Goal: Information Seeking & Learning: Check status

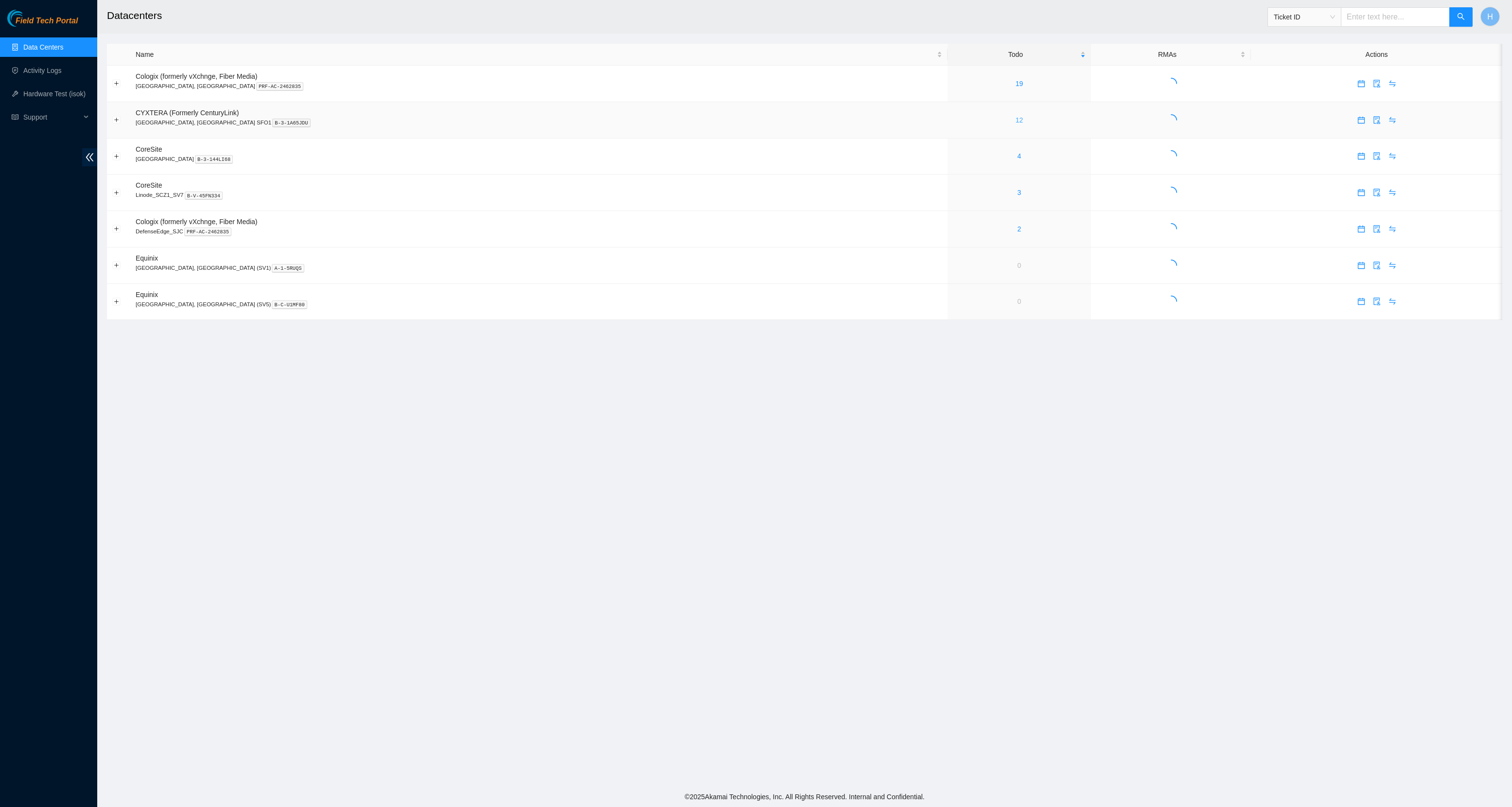
click at [1016, 122] on link "12" at bounding box center [1019, 120] width 8 height 8
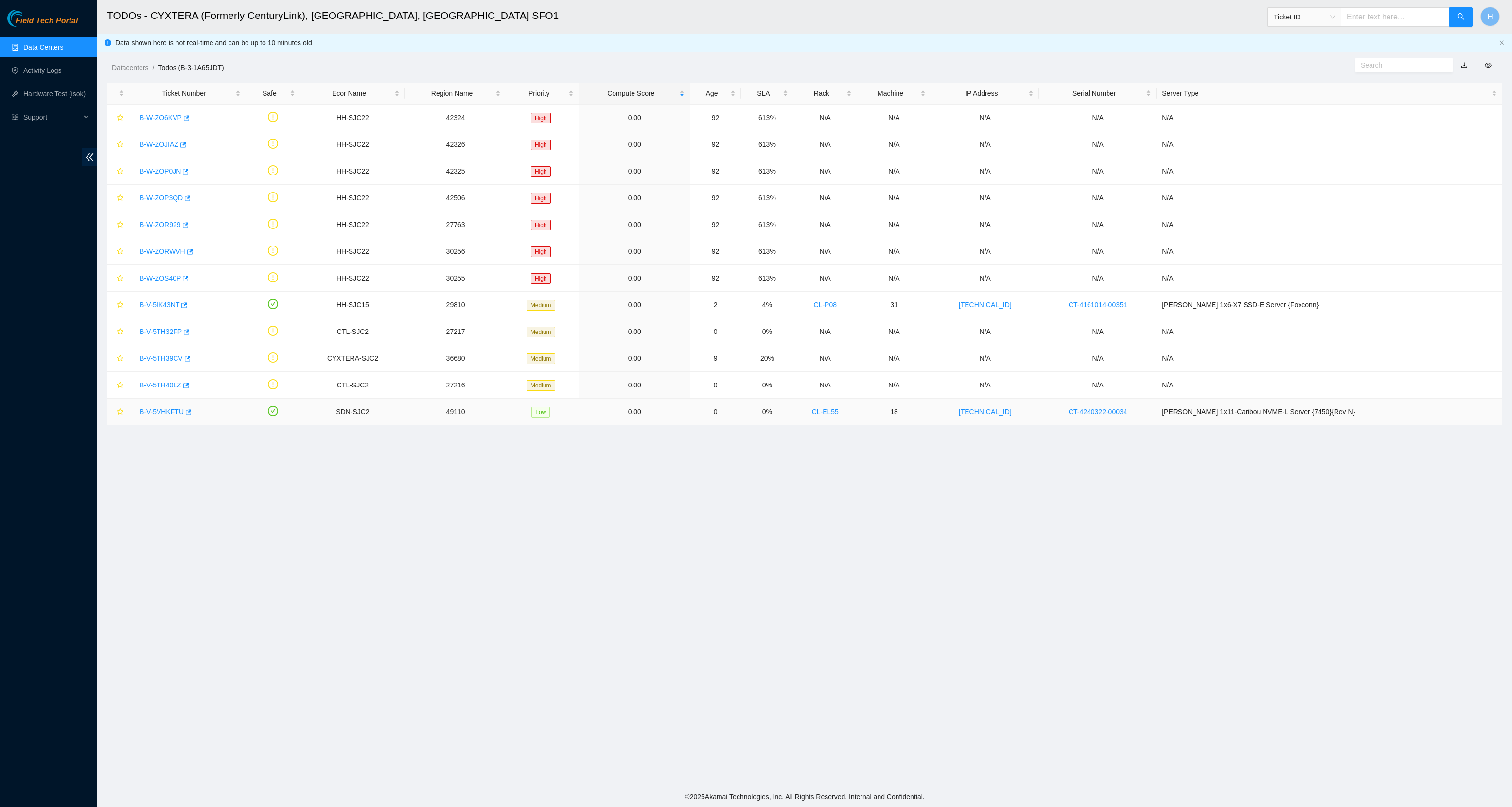
click at [168, 411] on link "B-V-5VHKFTU" at bounding box center [161, 411] width 44 height 8
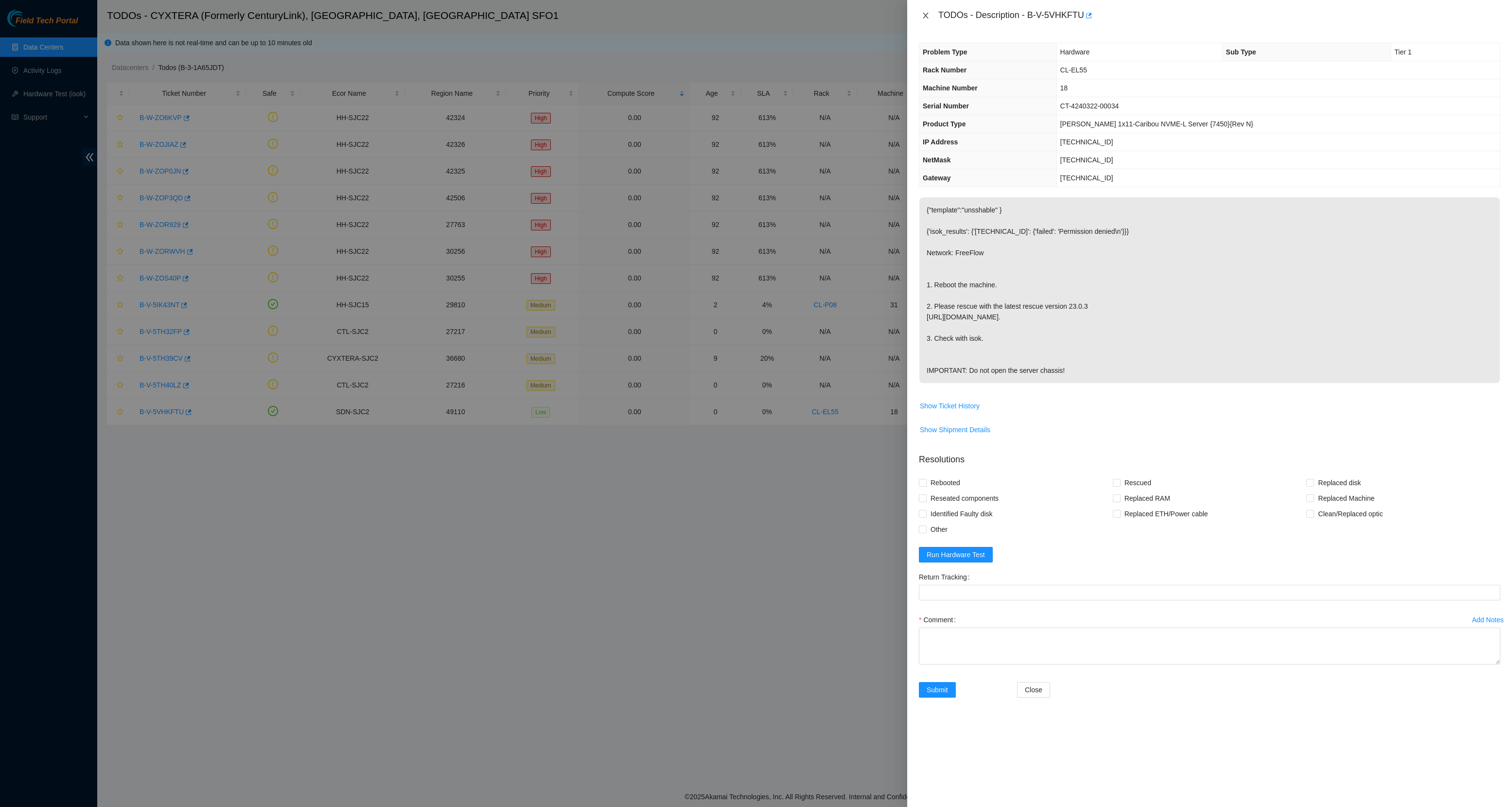
click at [929, 14] on icon "close" at bounding box center [926, 15] width 8 height 8
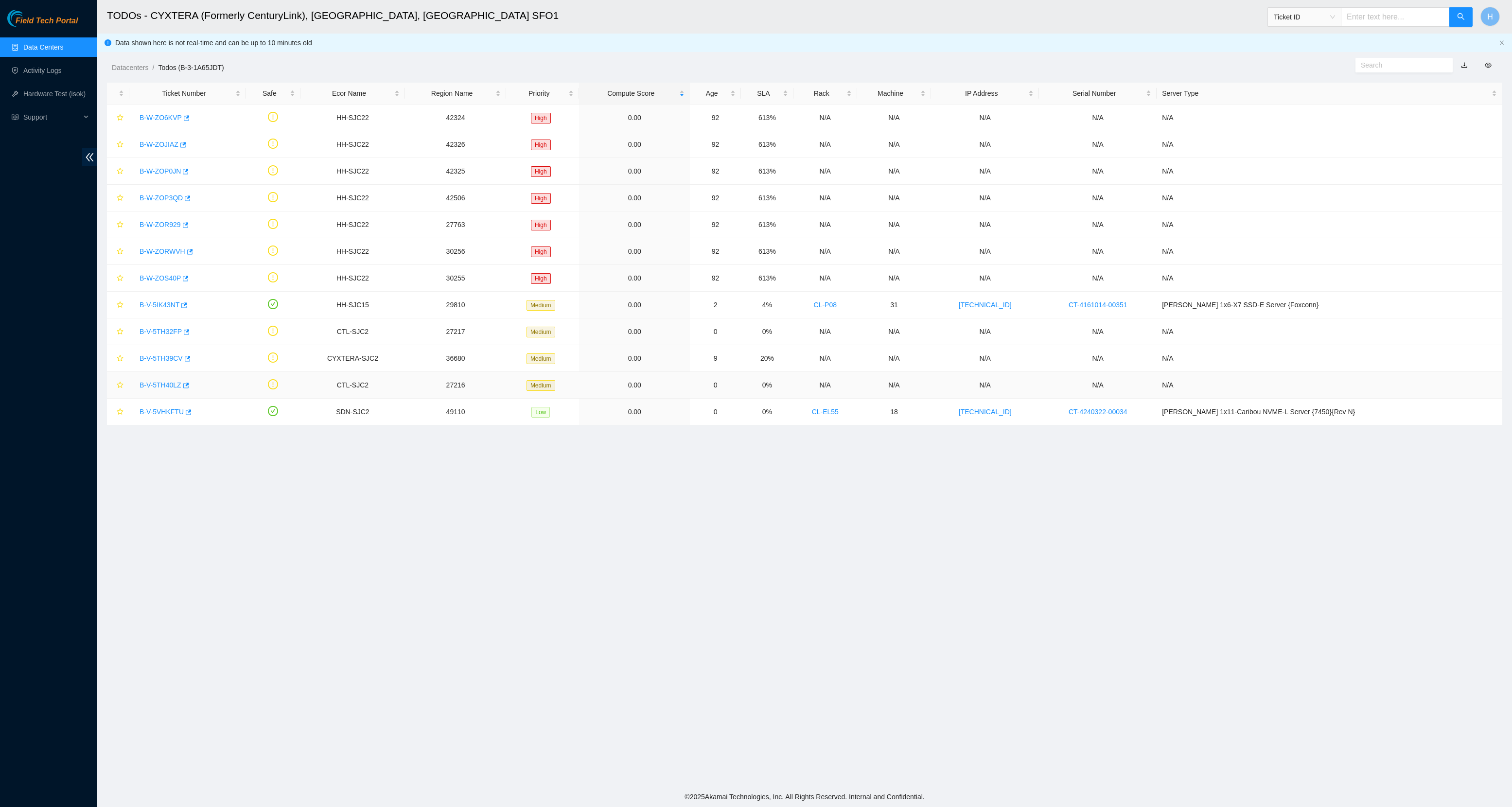
click at [158, 385] on link "B-V-5TH40LZ" at bounding box center [160, 385] width 42 height 8
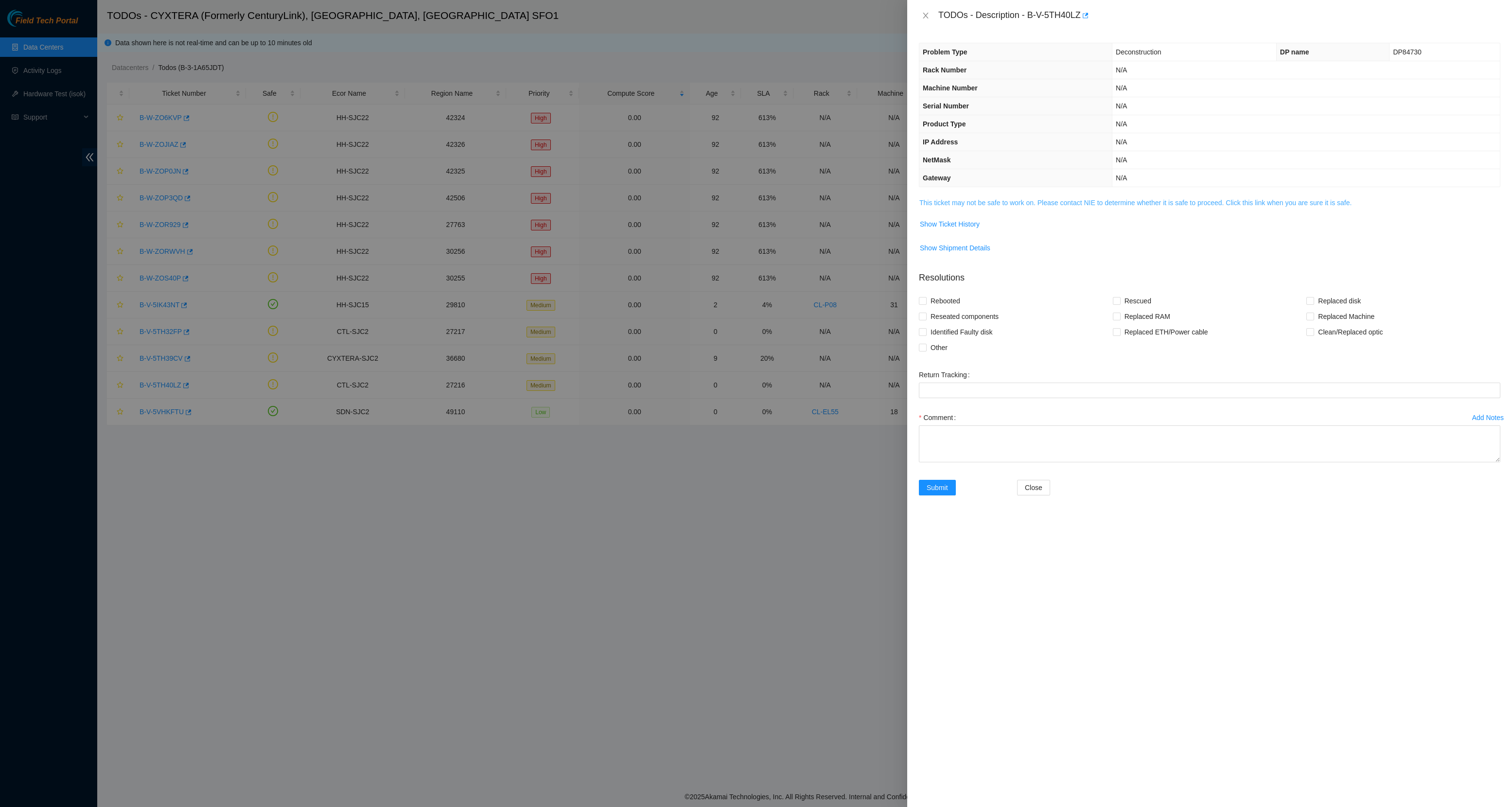
click at [957, 207] on link "This ticket may not be safe to work on. Please contact NIE to determine whether…" at bounding box center [1135, 202] width 432 height 8
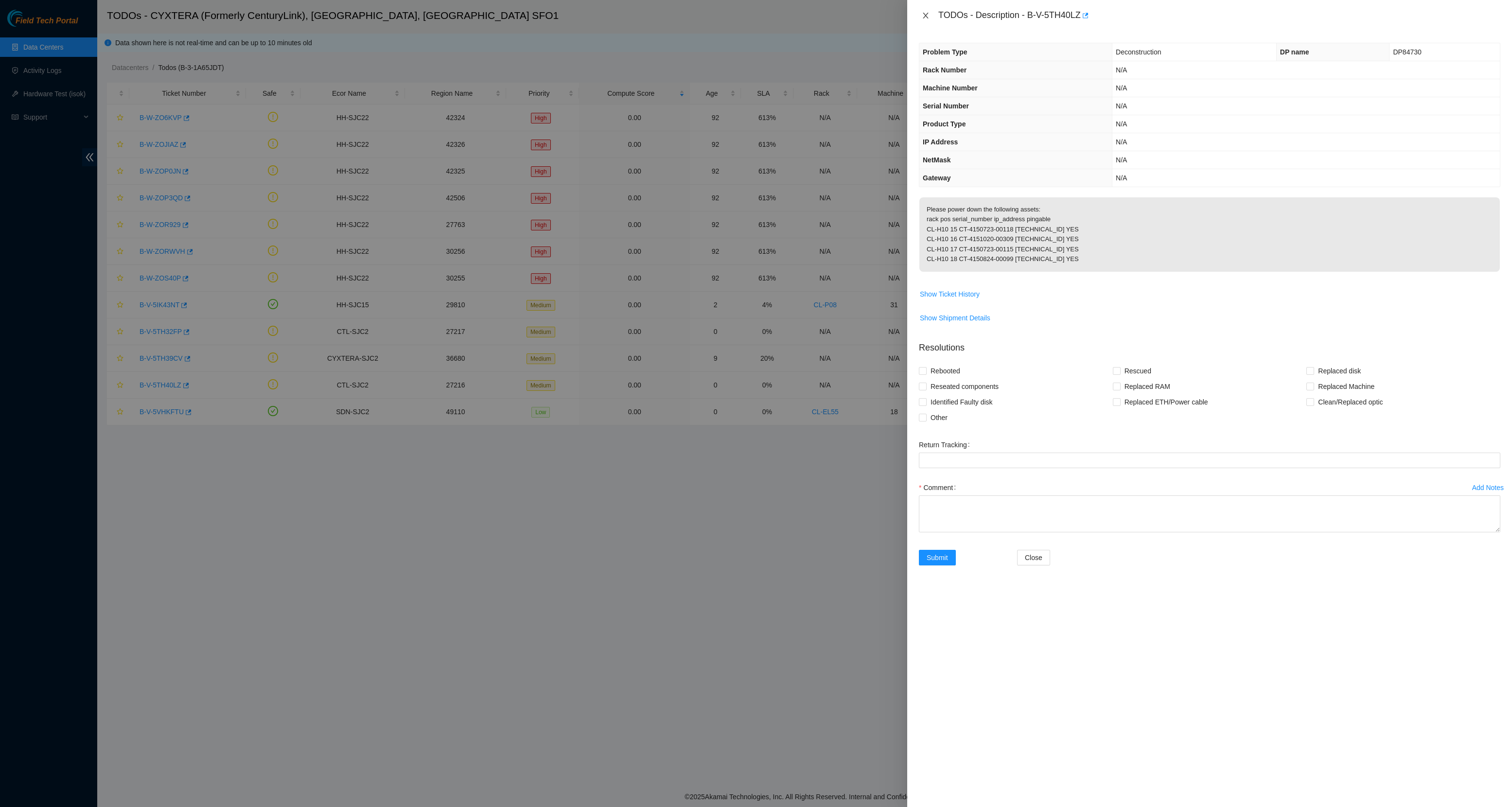
click at [925, 12] on icon "close" at bounding box center [926, 15] width 8 height 8
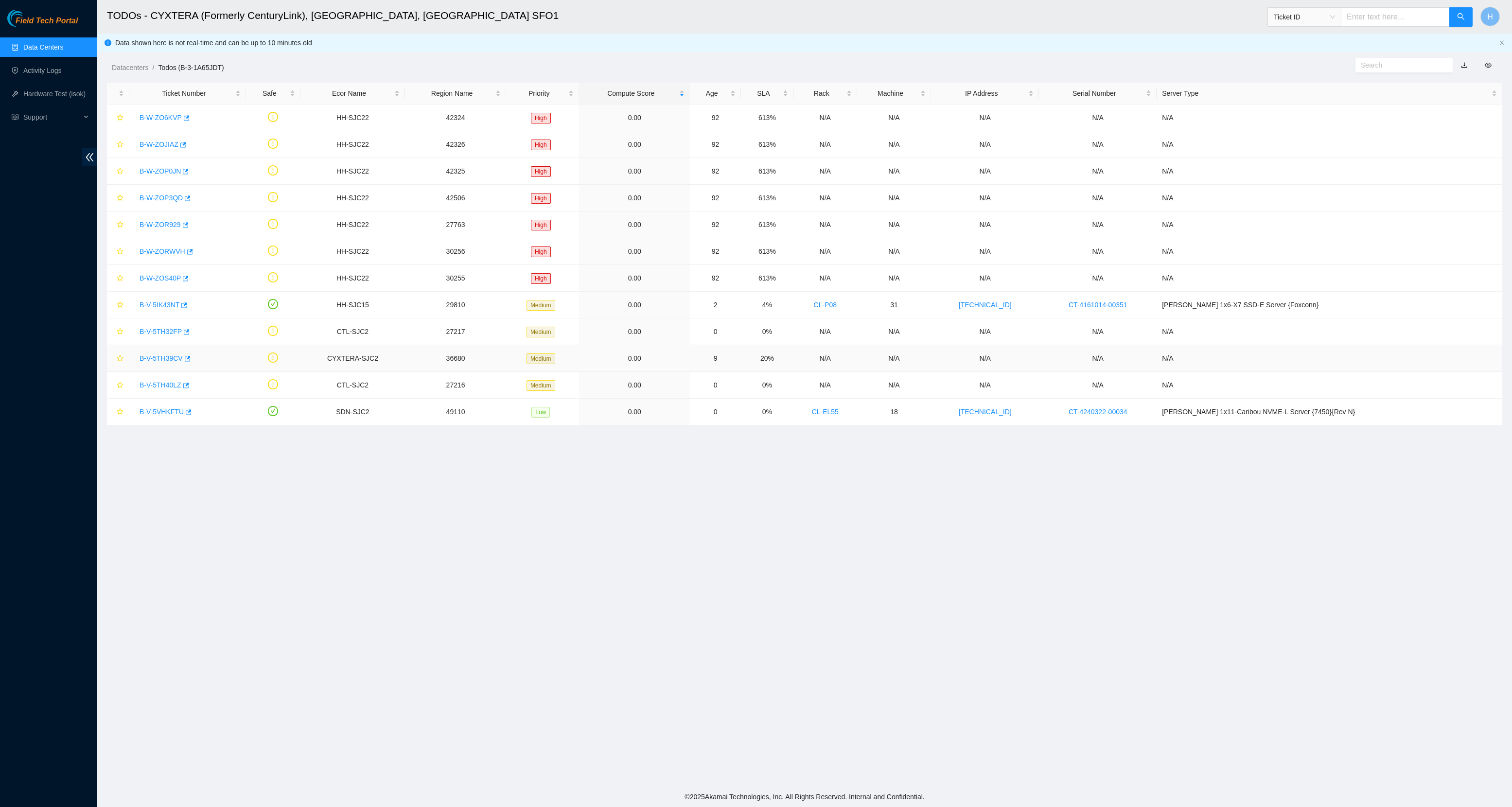
click at [164, 359] on link "B-V-5TH39CV" at bounding box center [161, 358] width 43 height 8
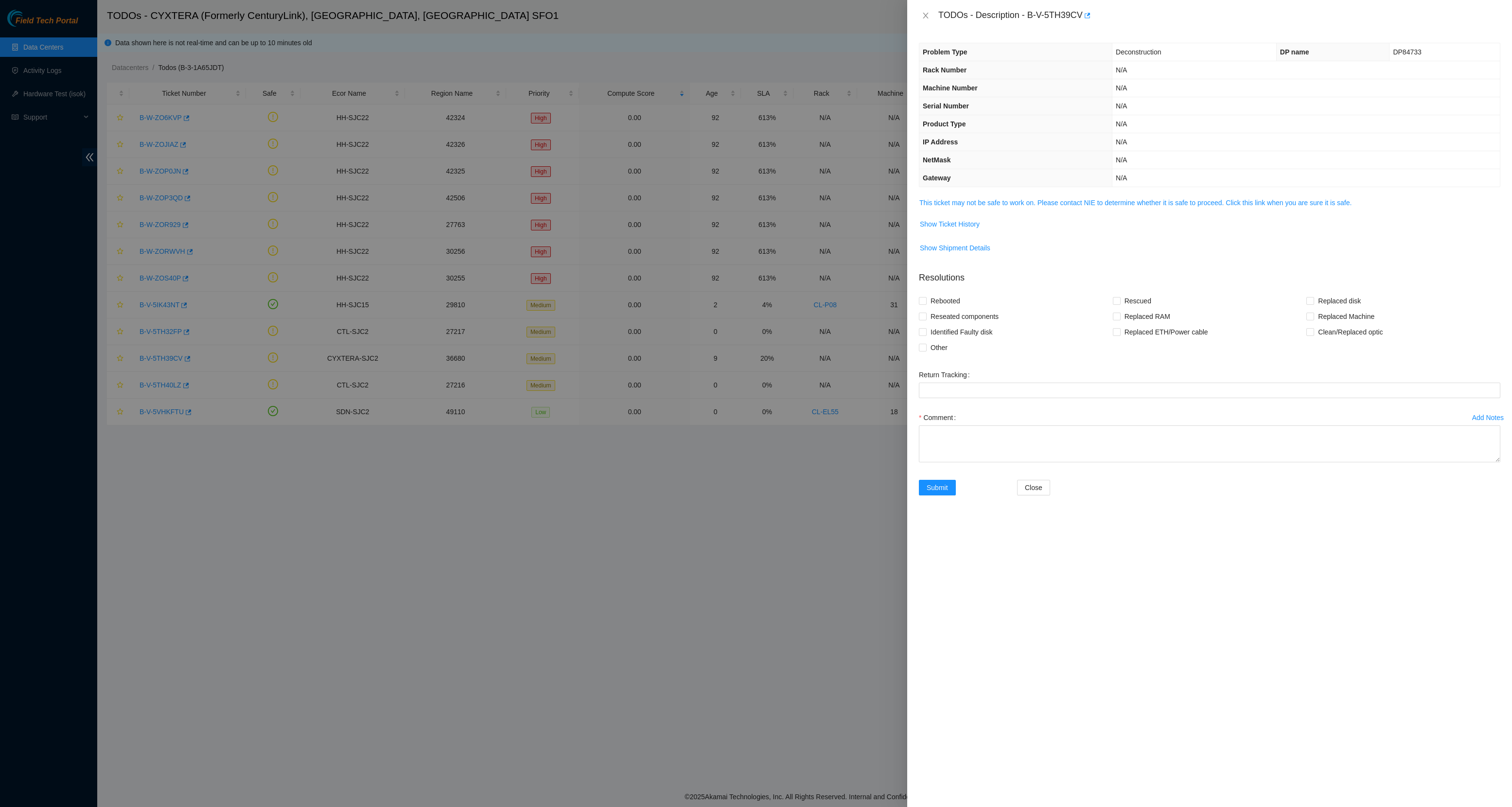
click at [1061, 208] on span "This ticket may not be safe to work on. Please contact NIE to determine whether…" at bounding box center [1209, 202] width 580 height 10
click at [1061, 206] on link "This ticket may not be safe to work on. Please contact NIE to determine whether…" at bounding box center [1135, 202] width 432 height 8
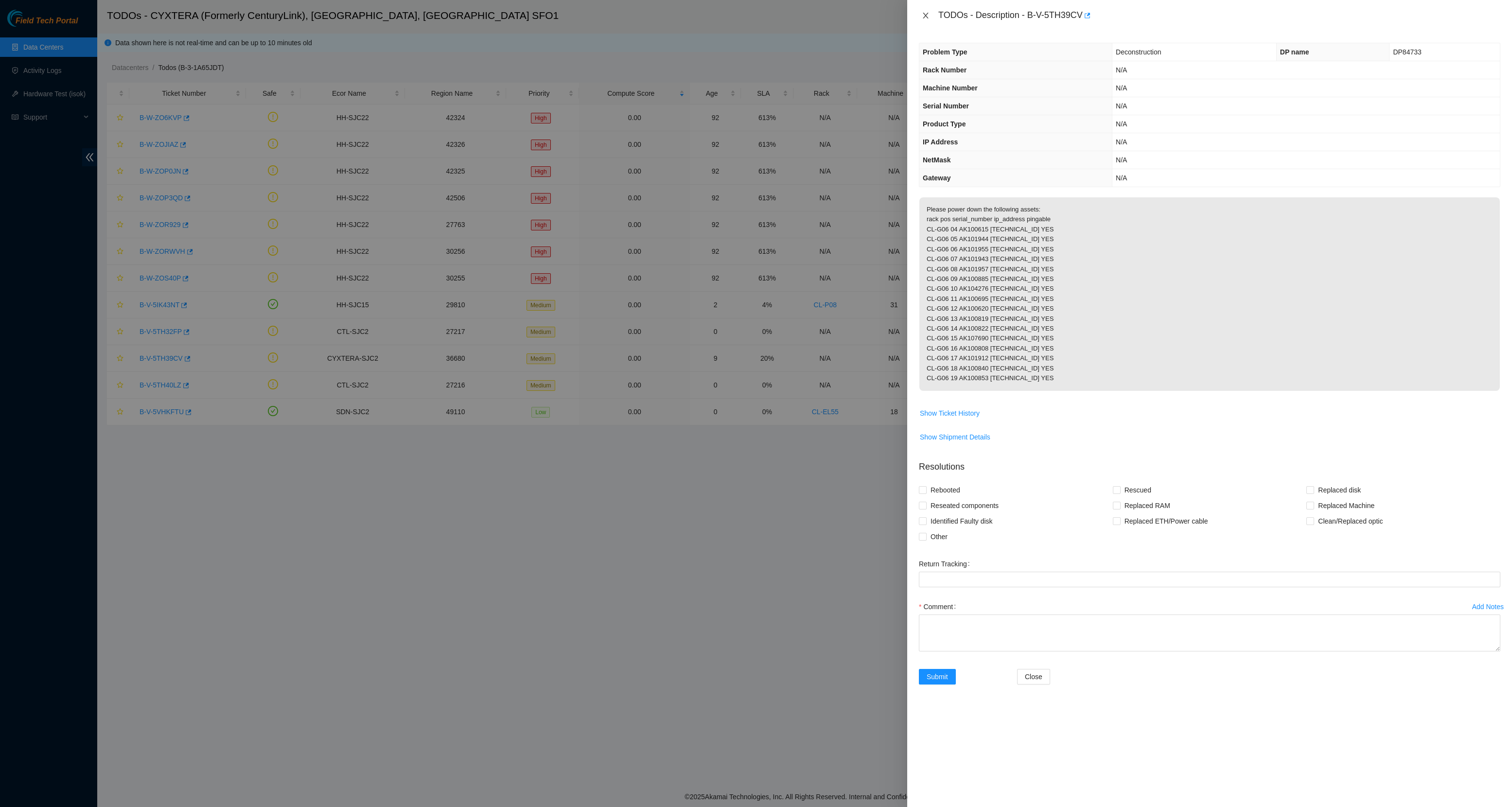
click at [927, 15] on icon "close" at bounding box center [926, 15] width 8 height 8
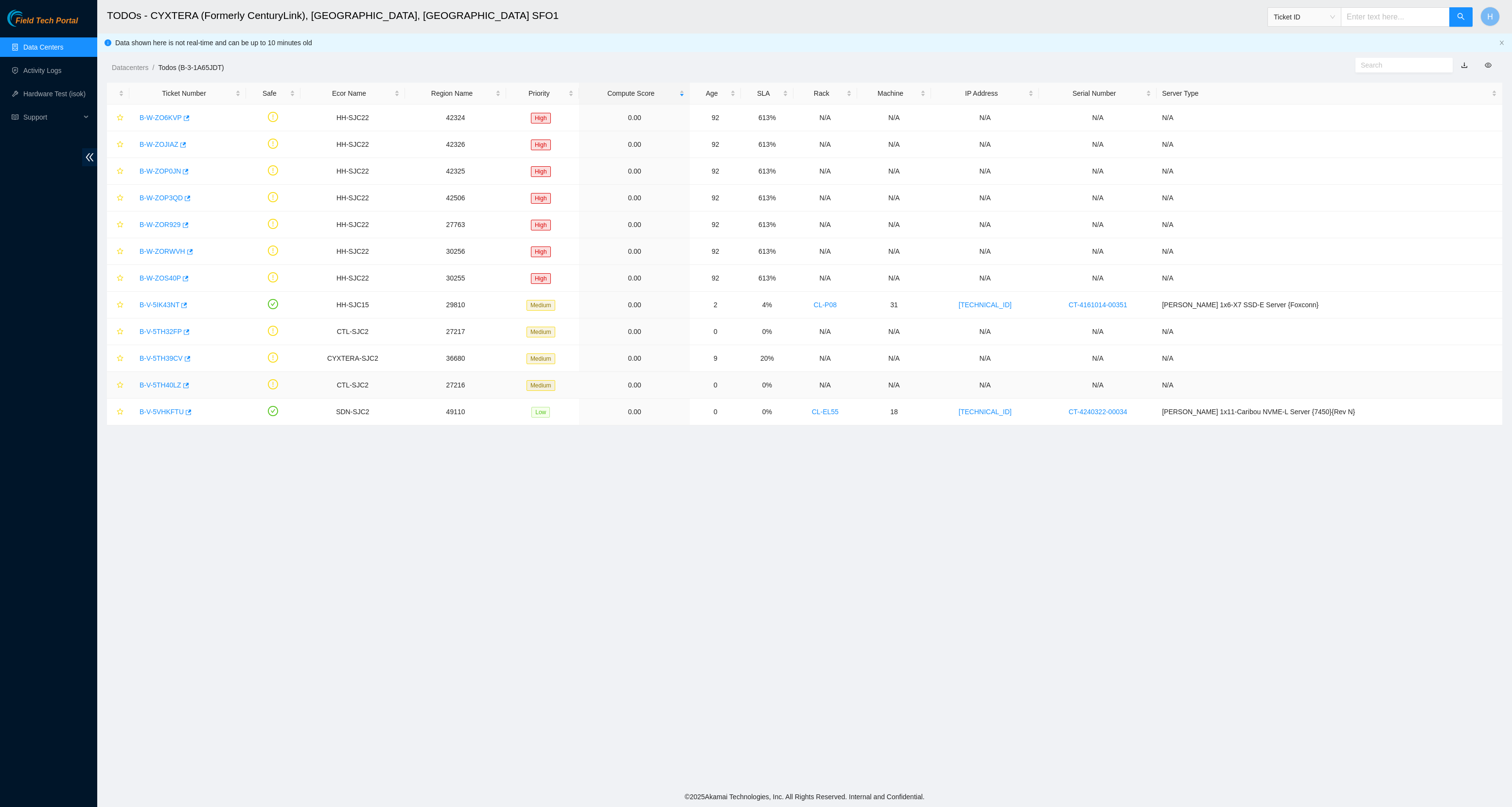
click at [170, 381] on link "B-V-5TH40LZ" at bounding box center [160, 385] width 42 height 8
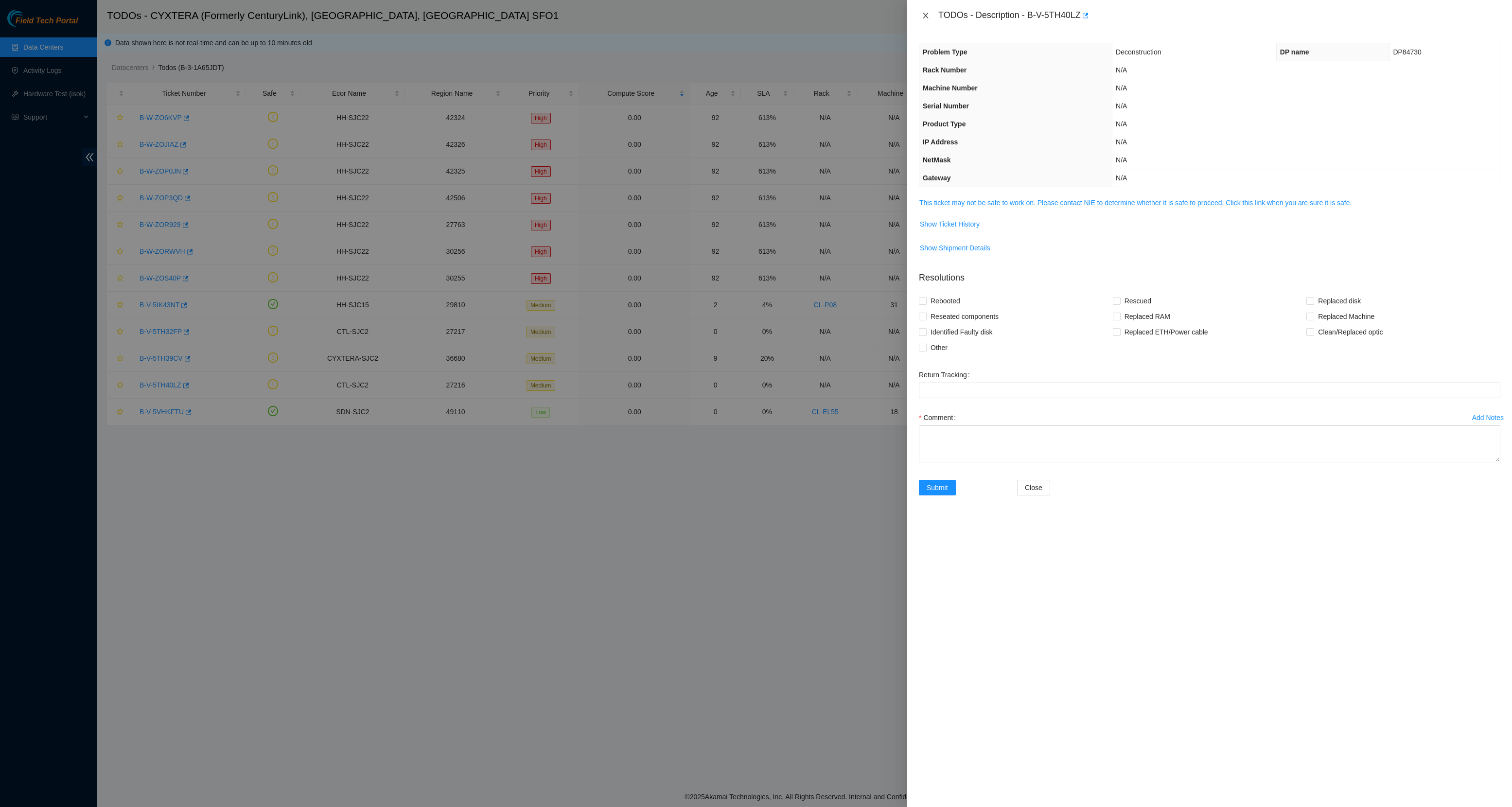
click at [929, 13] on icon "close" at bounding box center [926, 15] width 8 height 8
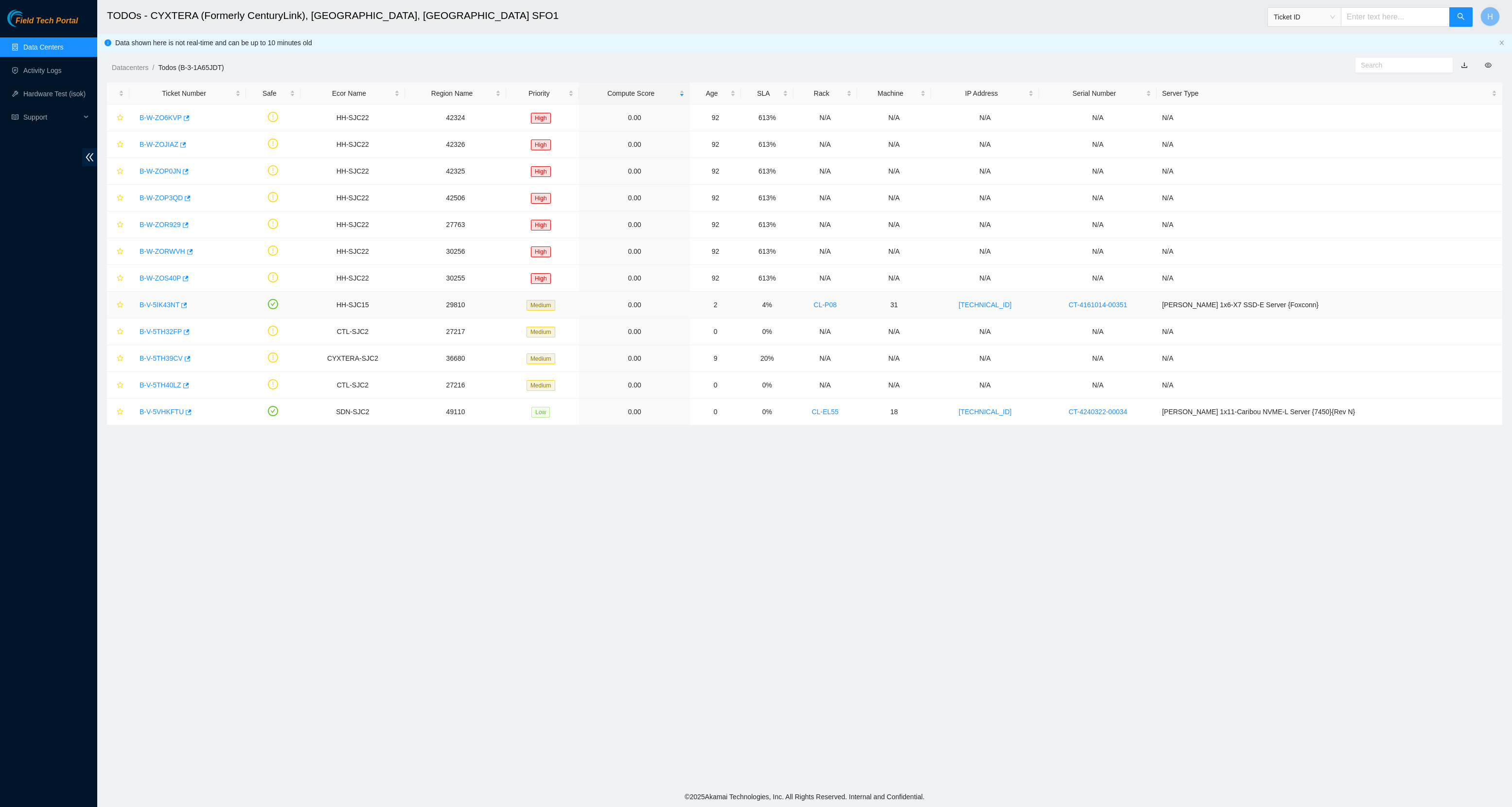
click at [155, 300] on div "B-V-5IK43NT" at bounding box center [187, 304] width 106 height 15
click at [168, 309] on link "B-V-5IK43NT" at bounding box center [159, 304] width 40 height 8
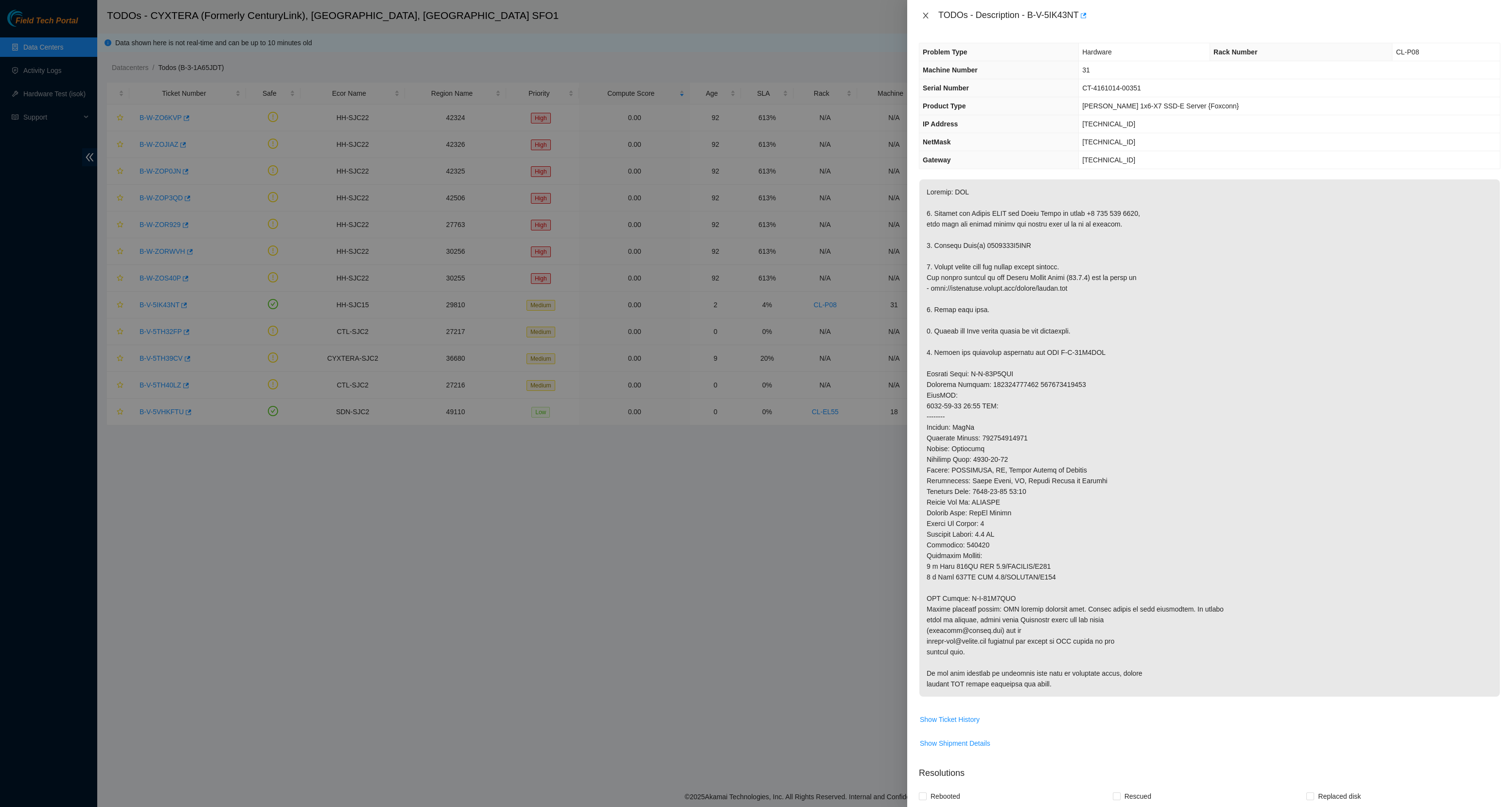
click at [927, 13] on icon "close" at bounding box center [926, 15] width 8 height 8
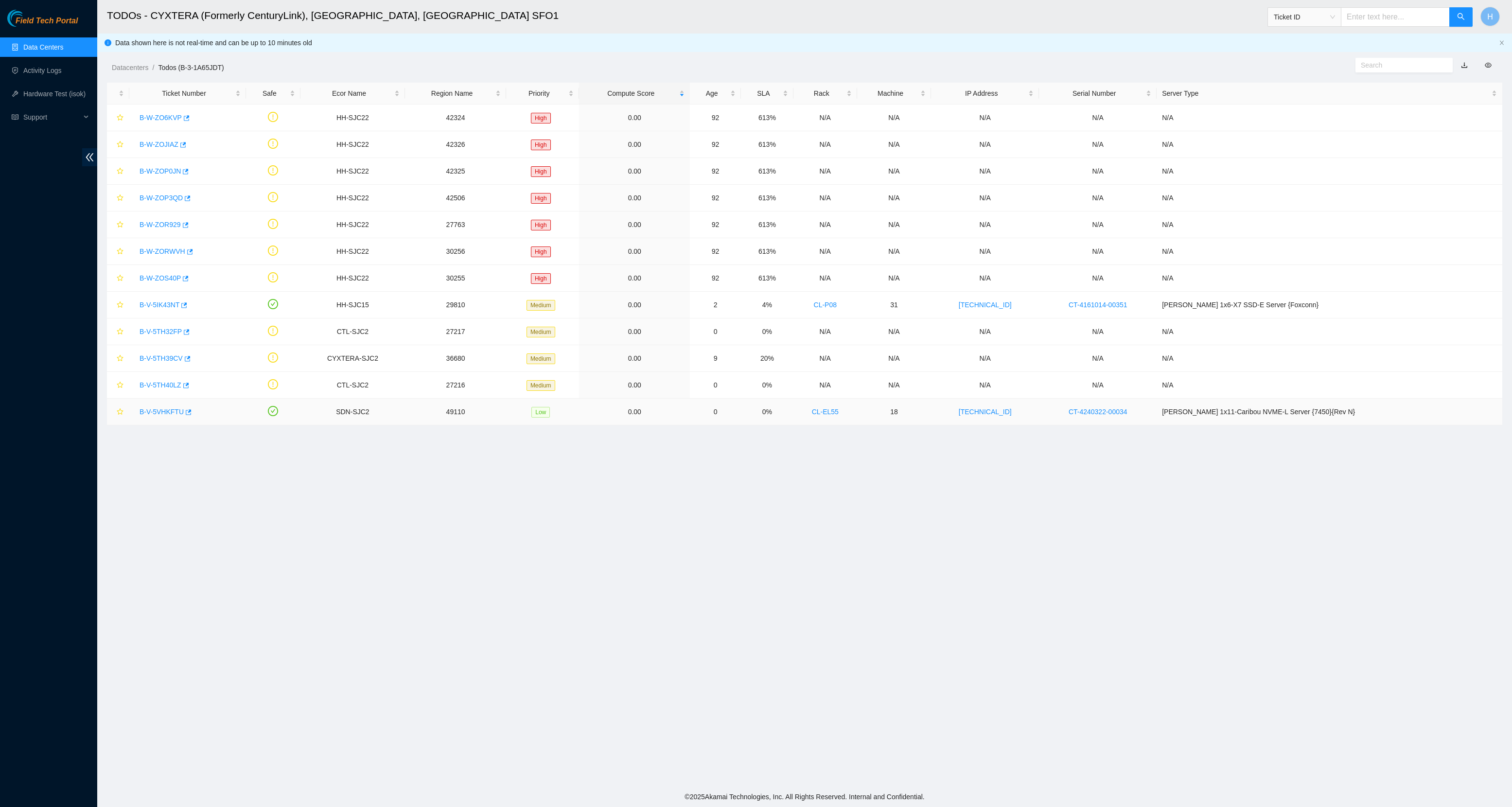
click at [163, 412] on link "B-V-5VHKFTU" at bounding box center [161, 411] width 44 height 8
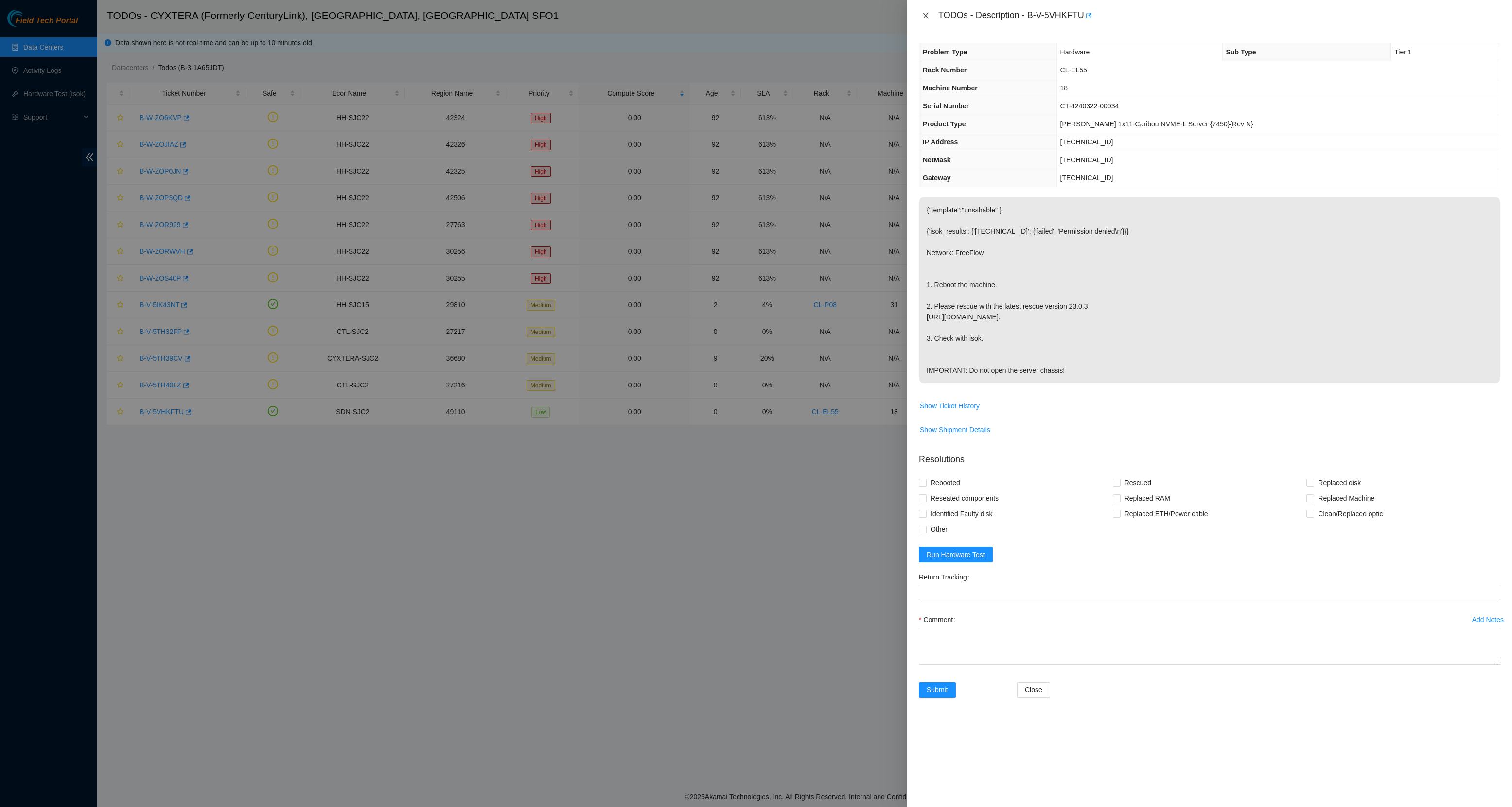
click at [924, 13] on icon "close" at bounding box center [926, 15] width 8 height 8
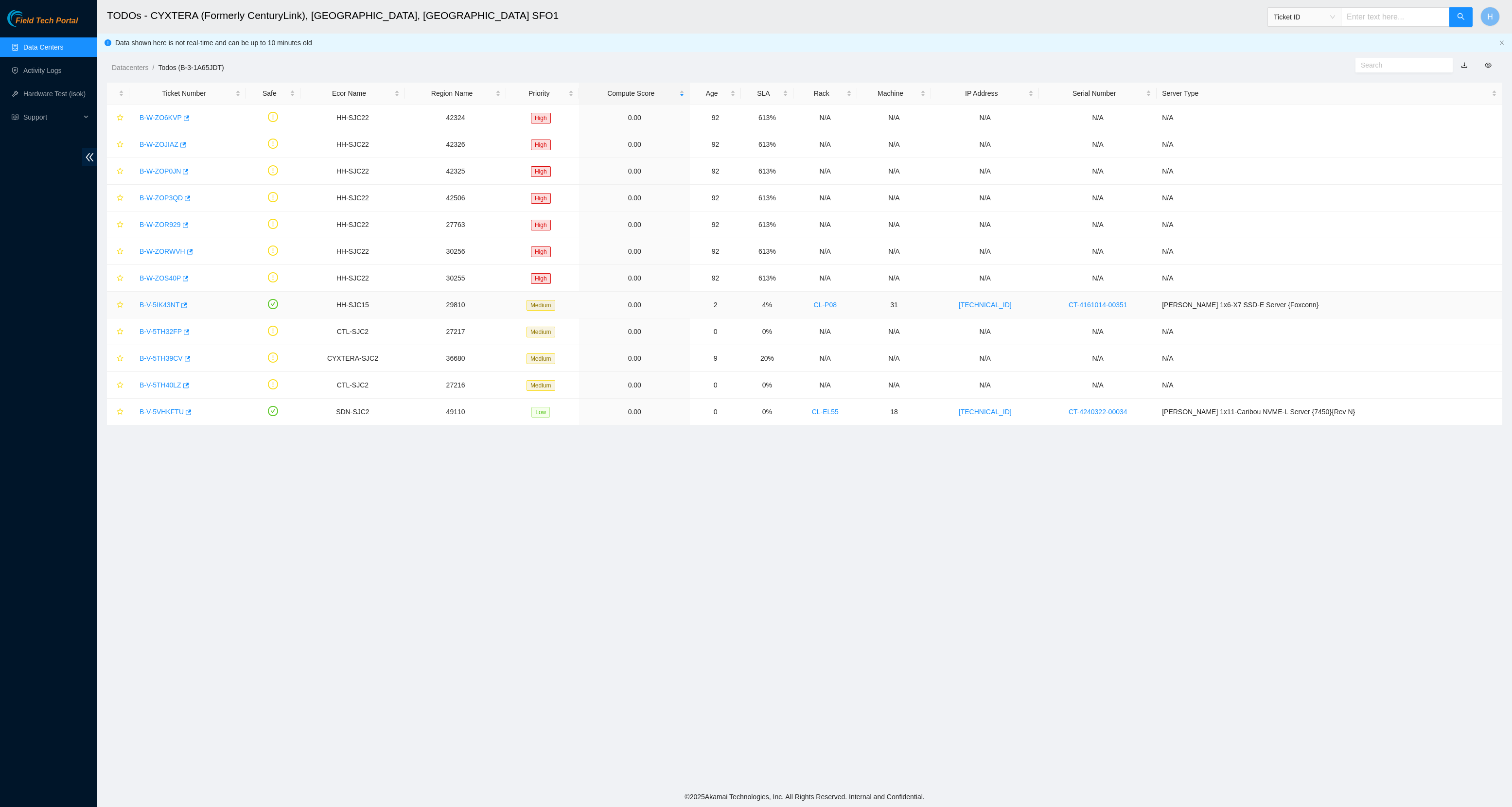
click at [168, 305] on link "B-V-5IK43NT" at bounding box center [159, 304] width 40 height 8
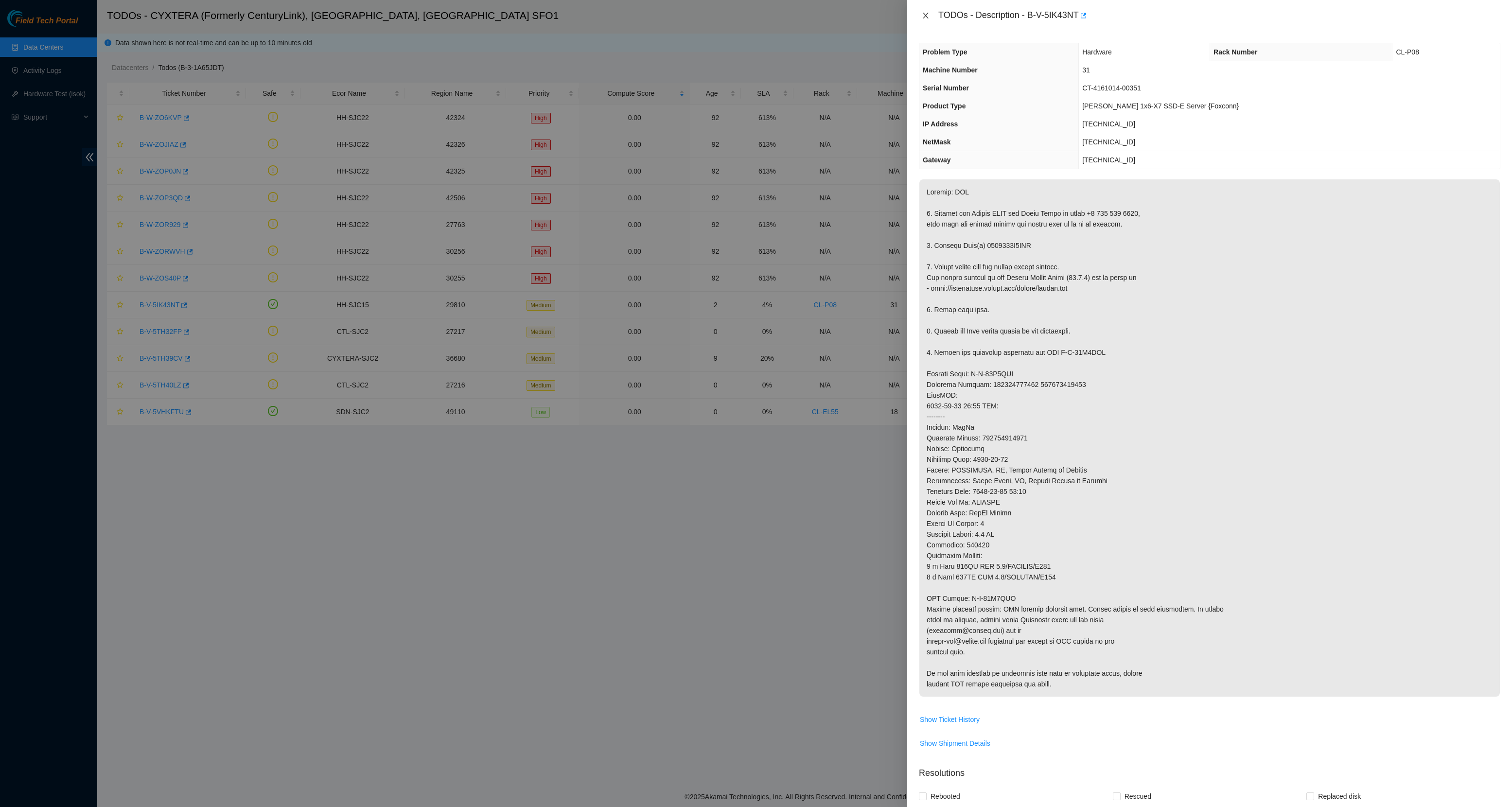
click at [928, 12] on icon "close" at bounding box center [926, 15] width 8 height 8
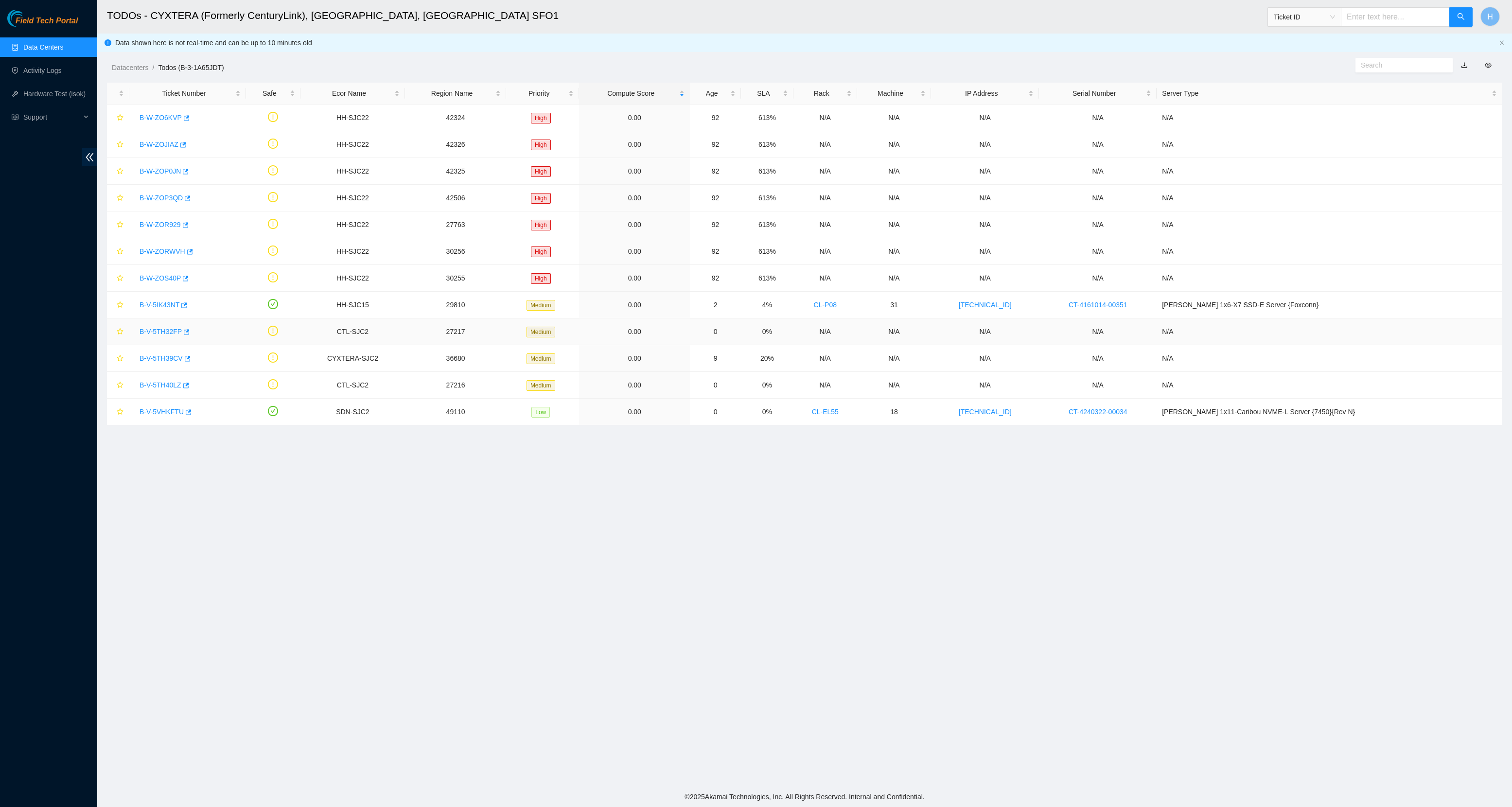
click at [164, 333] on link "B-V-5TH32FP" at bounding box center [160, 331] width 42 height 8
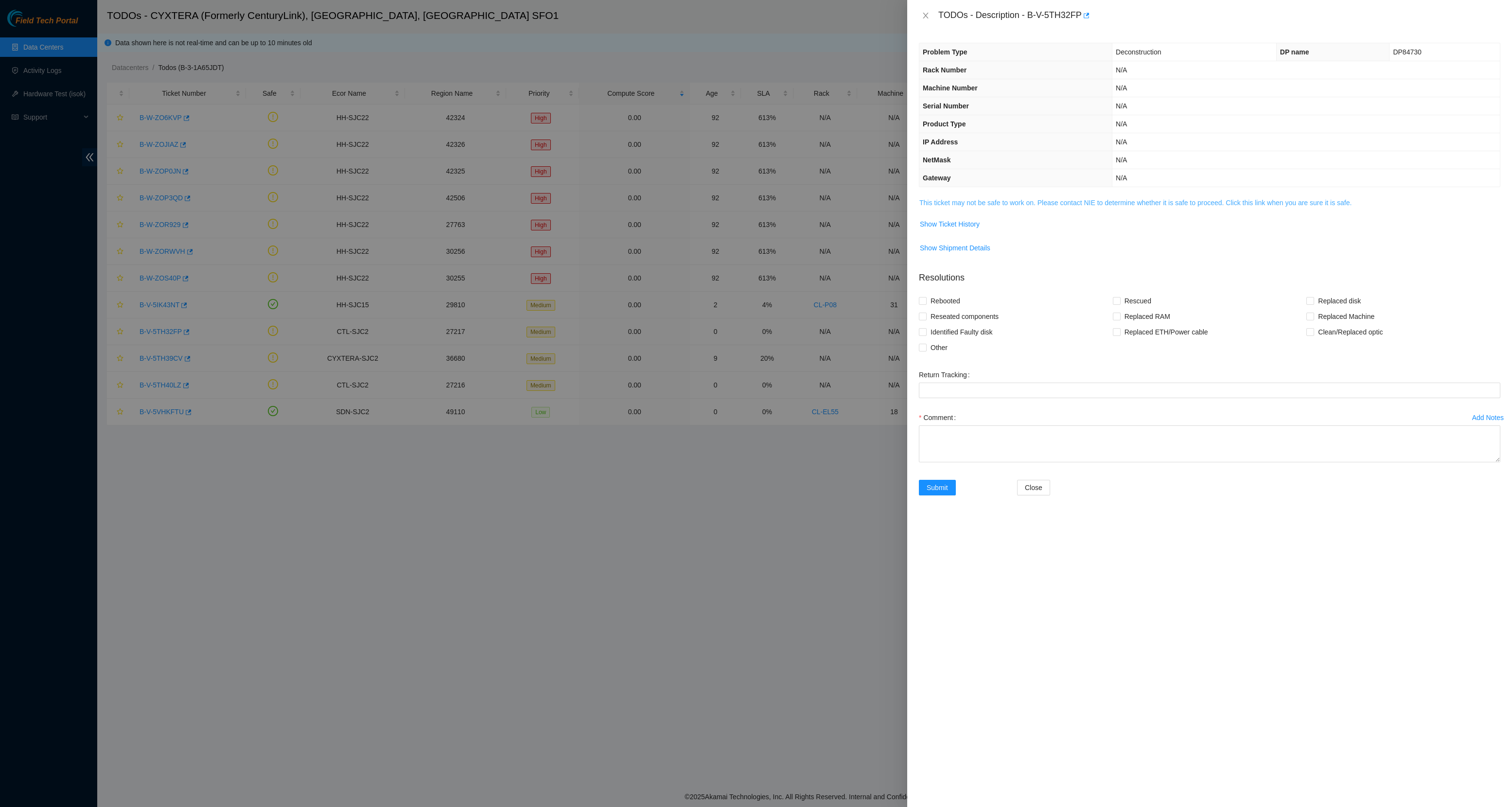
click at [966, 204] on link "This ticket may not be safe to work on. Please contact NIE to determine whether…" at bounding box center [1135, 202] width 432 height 8
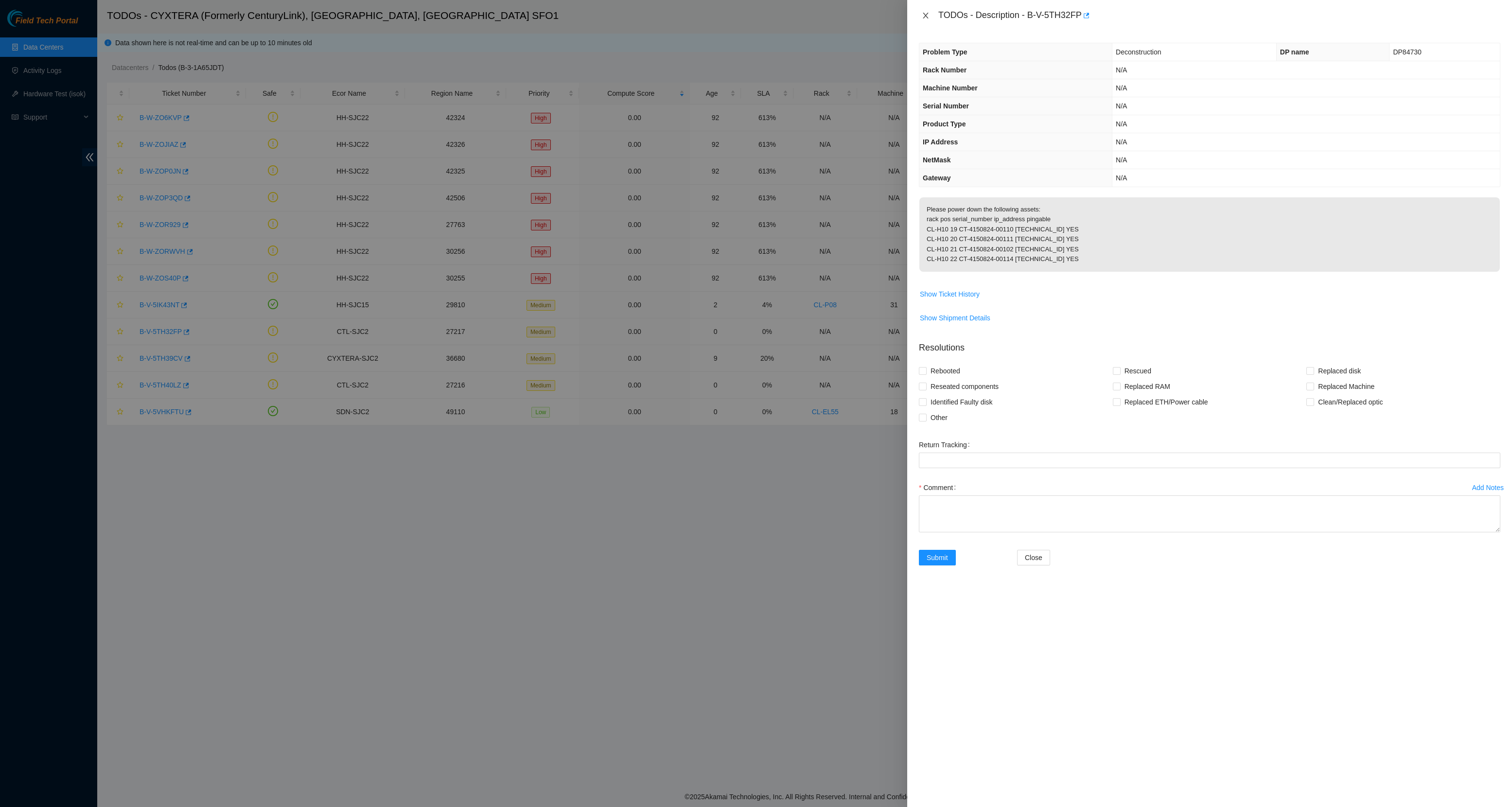
click at [928, 15] on icon "close" at bounding box center [926, 15] width 8 height 8
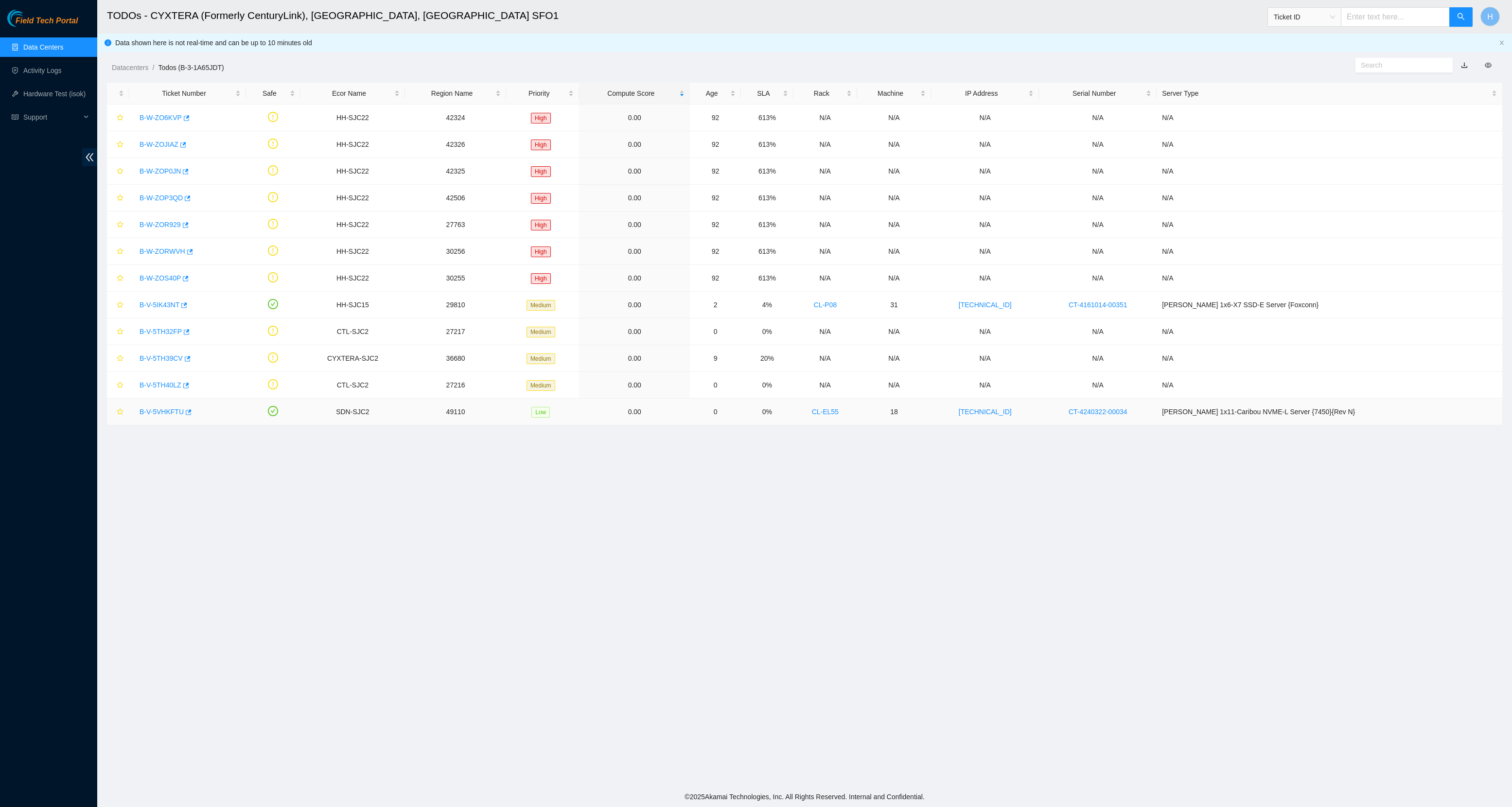
click at [143, 405] on div "B-V-5VHKFTU" at bounding box center [187, 411] width 106 height 15
click at [152, 413] on link "B-V-5VHKFTU" at bounding box center [161, 411] width 44 height 8
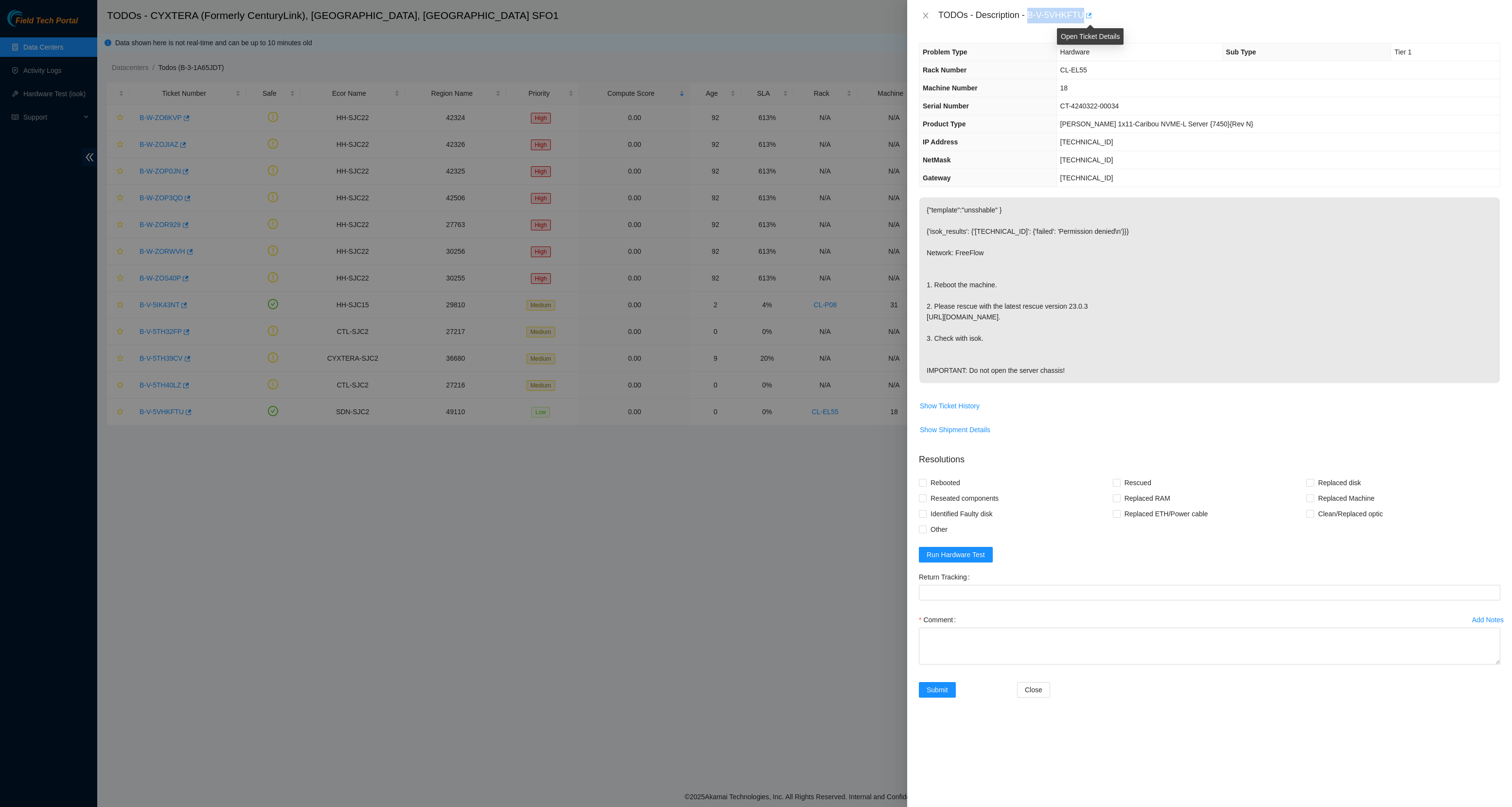
drag, startPoint x: 1030, startPoint y: 13, endPoint x: 1087, endPoint y: 10, distance: 57.1
click at [1087, 10] on div "TODOs - Description - B-V-5VHKFTU" at bounding box center [1219, 15] width 562 height 15
copy div "B-V-5VHKFTU"
click at [924, 18] on icon "close" at bounding box center [926, 15] width 8 height 8
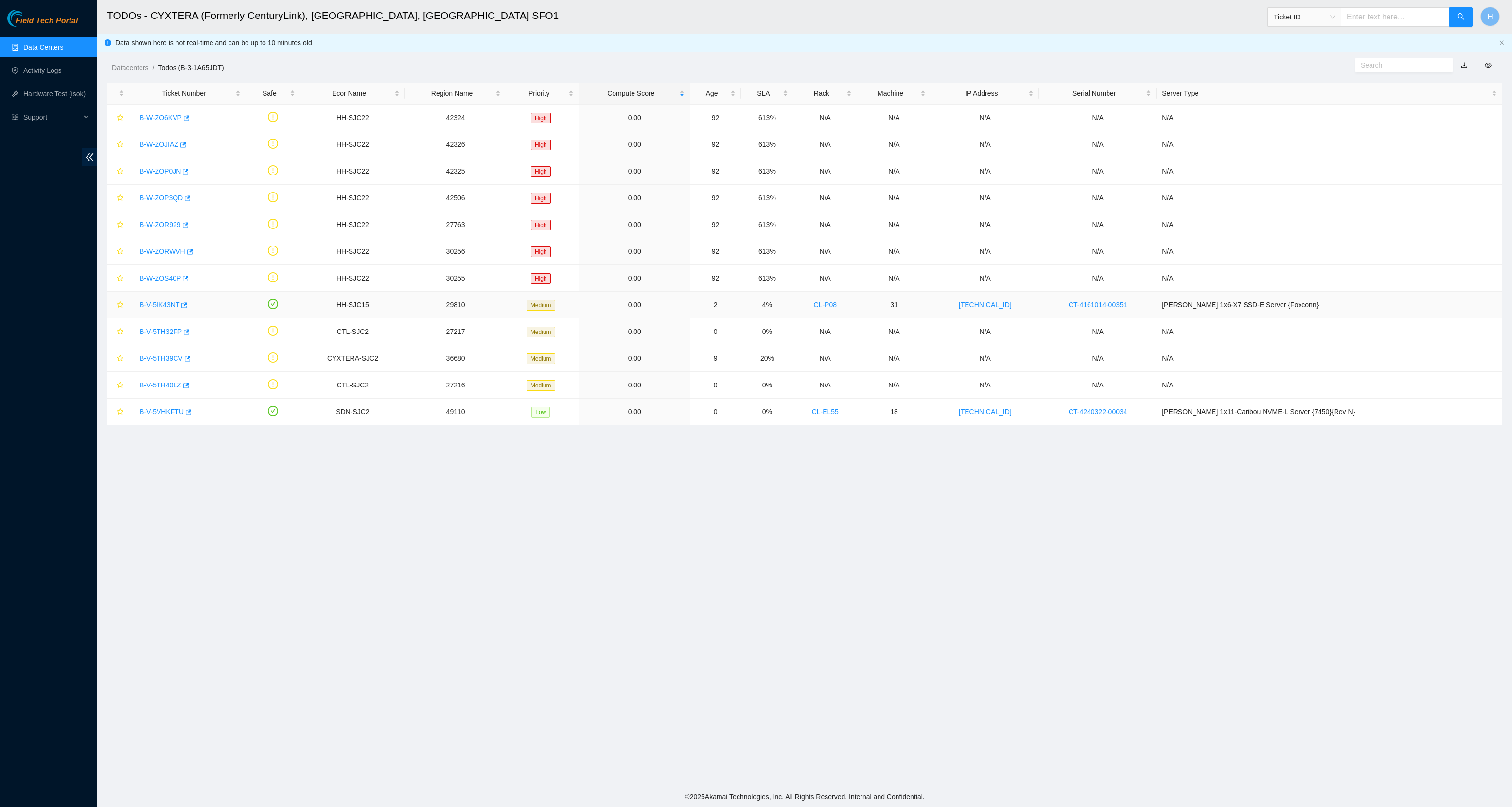
click at [161, 309] on link "B-V-5IK43NT" at bounding box center [159, 304] width 40 height 8
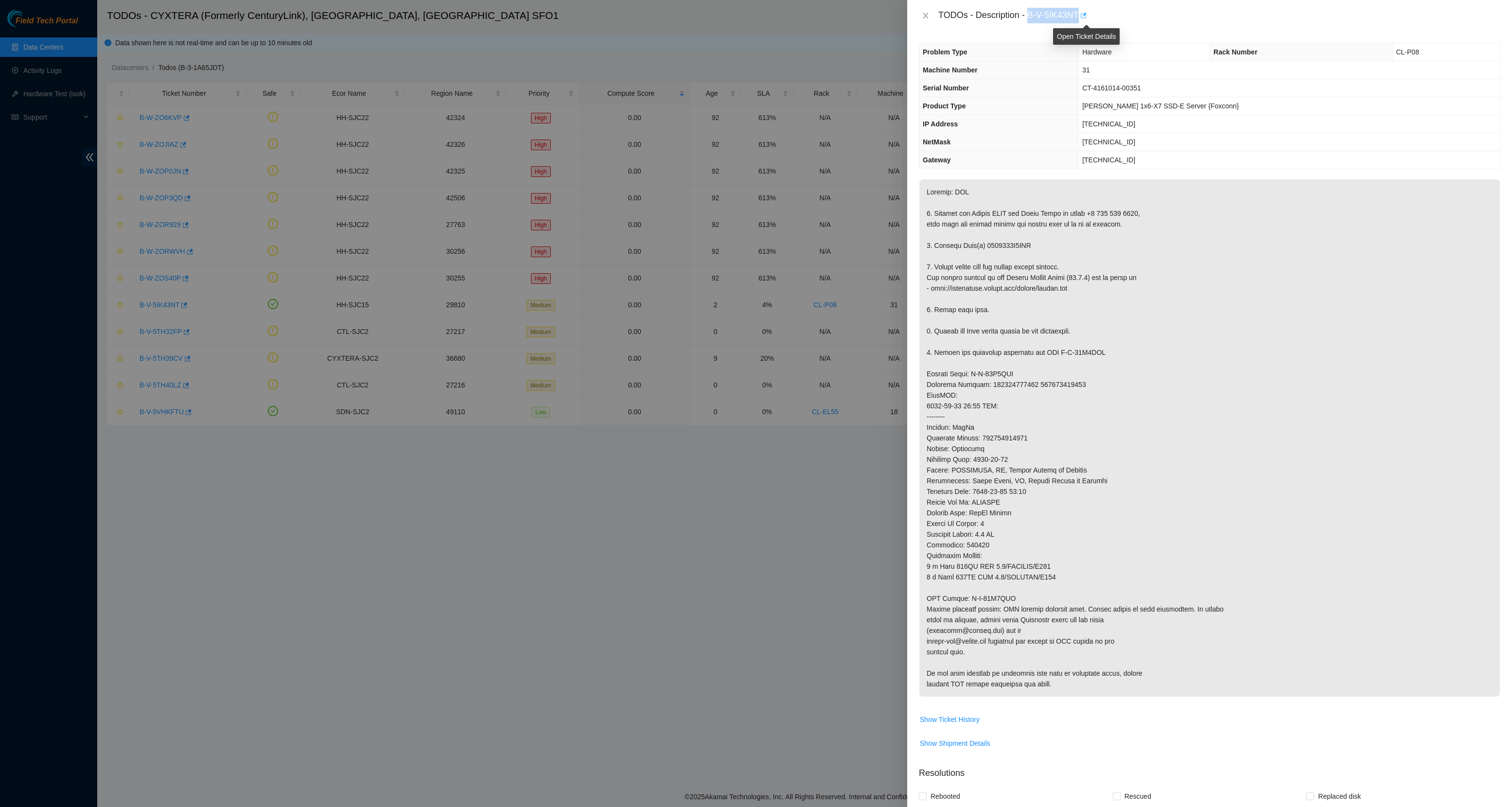
drag, startPoint x: 1030, startPoint y: 17, endPoint x: 1085, endPoint y: 15, distance: 55.0
click at [1085, 15] on div "TODOs - Description - B-V-5IK43NT" at bounding box center [1219, 15] width 562 height 15
copy div "B-V-5IK43NT"
click at [924, 20] on button "Close" at bounding box center [926, 15] width 13 height 9
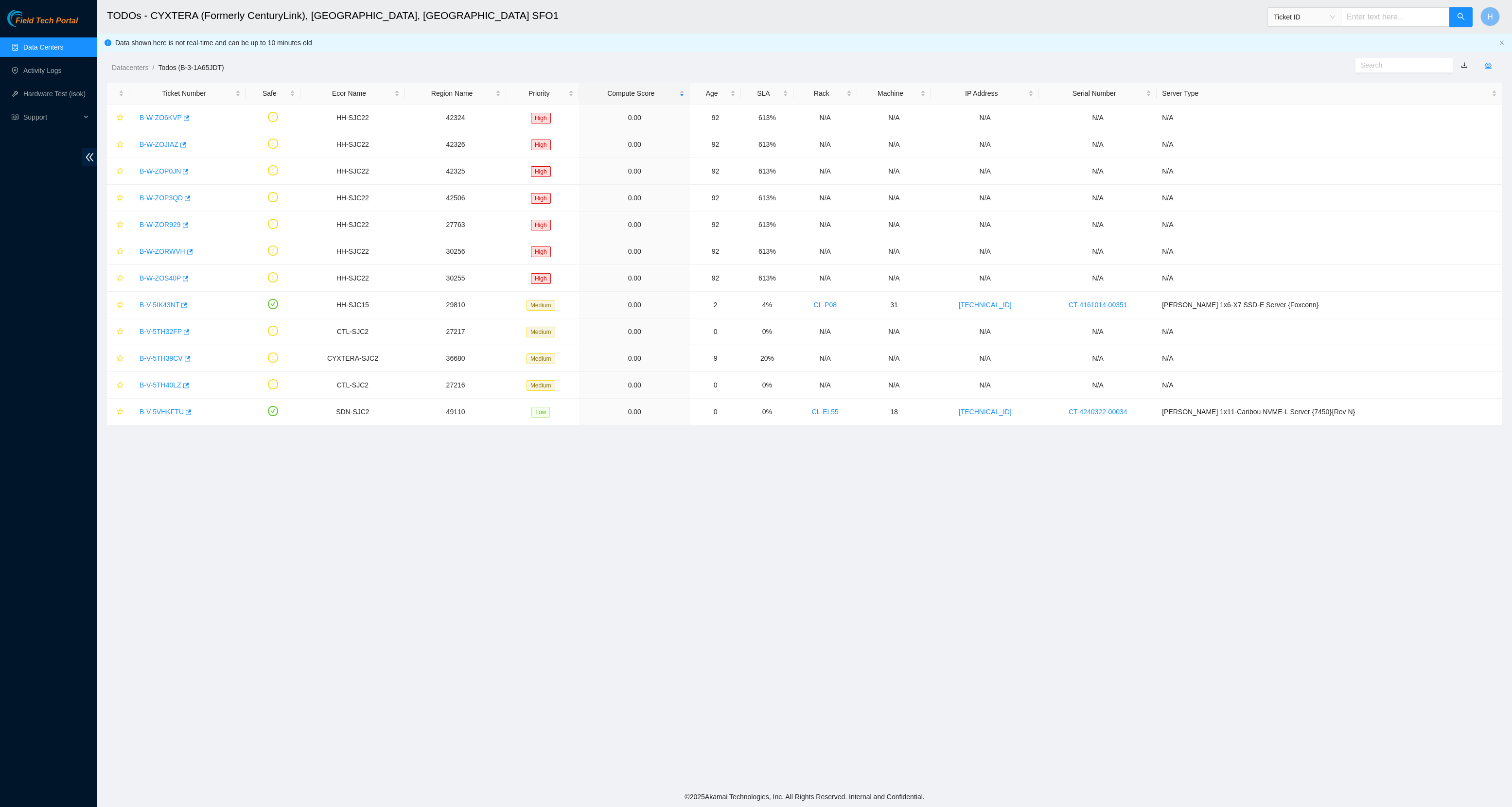
click at [1488, 68] on li at bounding box center [1488, 65] width 26 height 7
click at [1486, 63] on icon "eye" at bounding box center [1488, 65] width 7 height 7
click at [1450, 467] on main "TODOs - CYXTERA (Formerly CenturyLink), Santa Clara, CA SFO1 Ticket ID H Data s…" at bounding box center [805, 393] width 1415 height 787
click at [736, 95] on div "Age" at bounding box center [715, 93] width 40 height 10
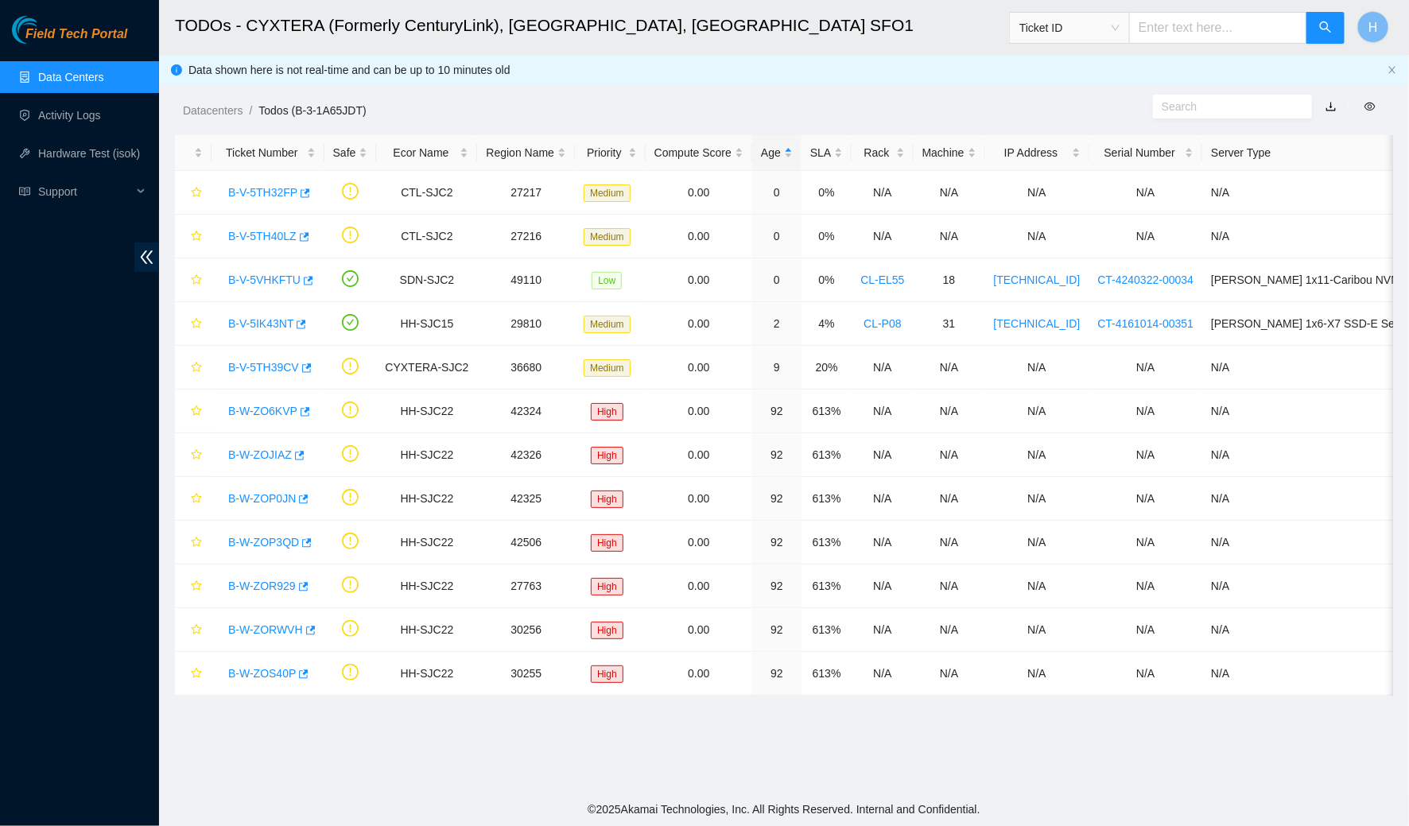
click at [1346, 728] on main "TODOs - CYXTERA (Formerly CenturyLink), Santa Clara, CA SFO1 Ticket ID H Data s…" at bounding box center [784, 396] width 1250 height 793
